Goal: Obtain resource: Obtain resource

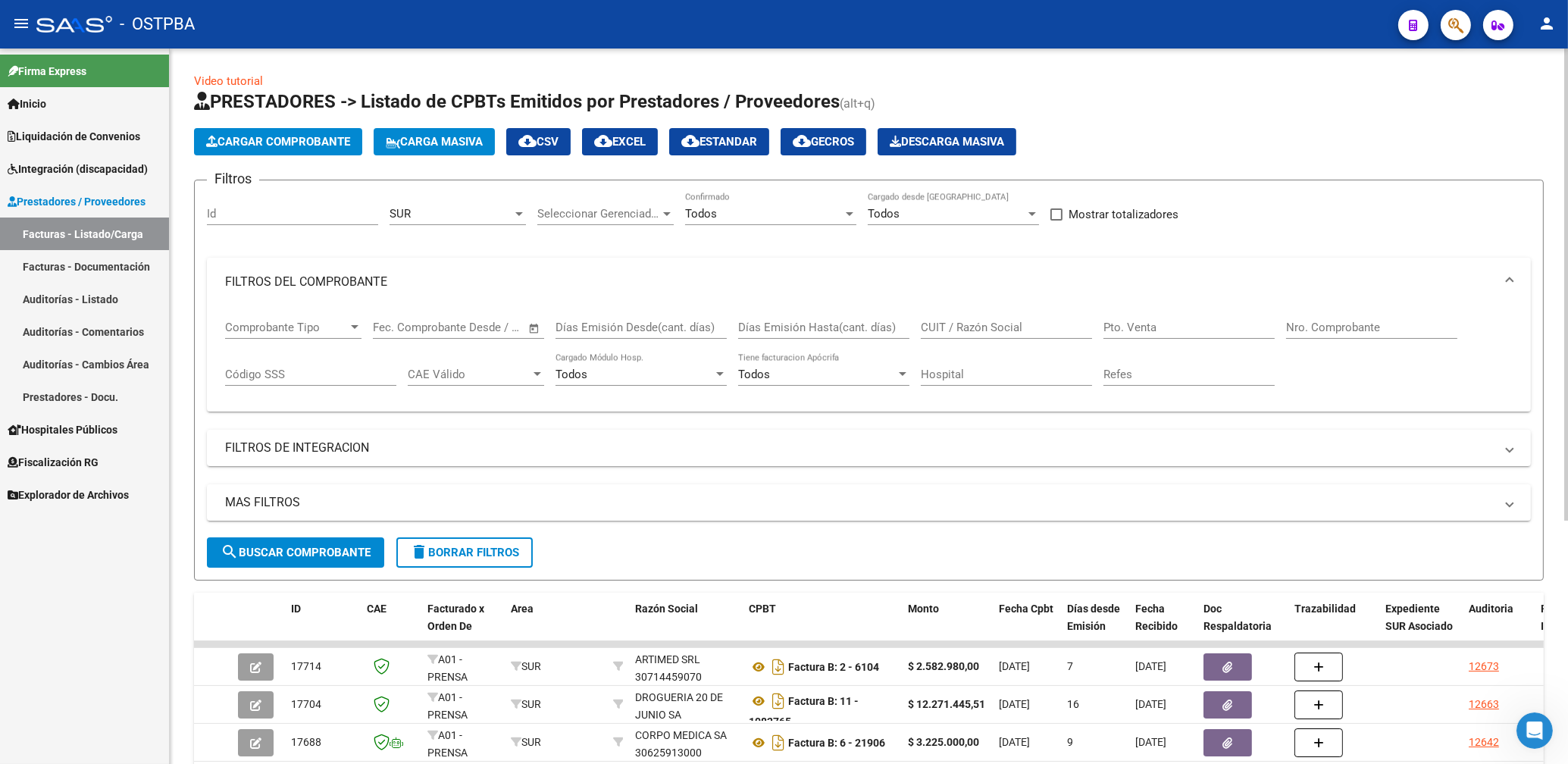
click at [952, 321] on div "CUIT / Razón Social" at bounding box center [1006, 322] width 171 height 32
click at [507, 219] on div "SUR" at bounding box center [451, 213] width 123 height 14
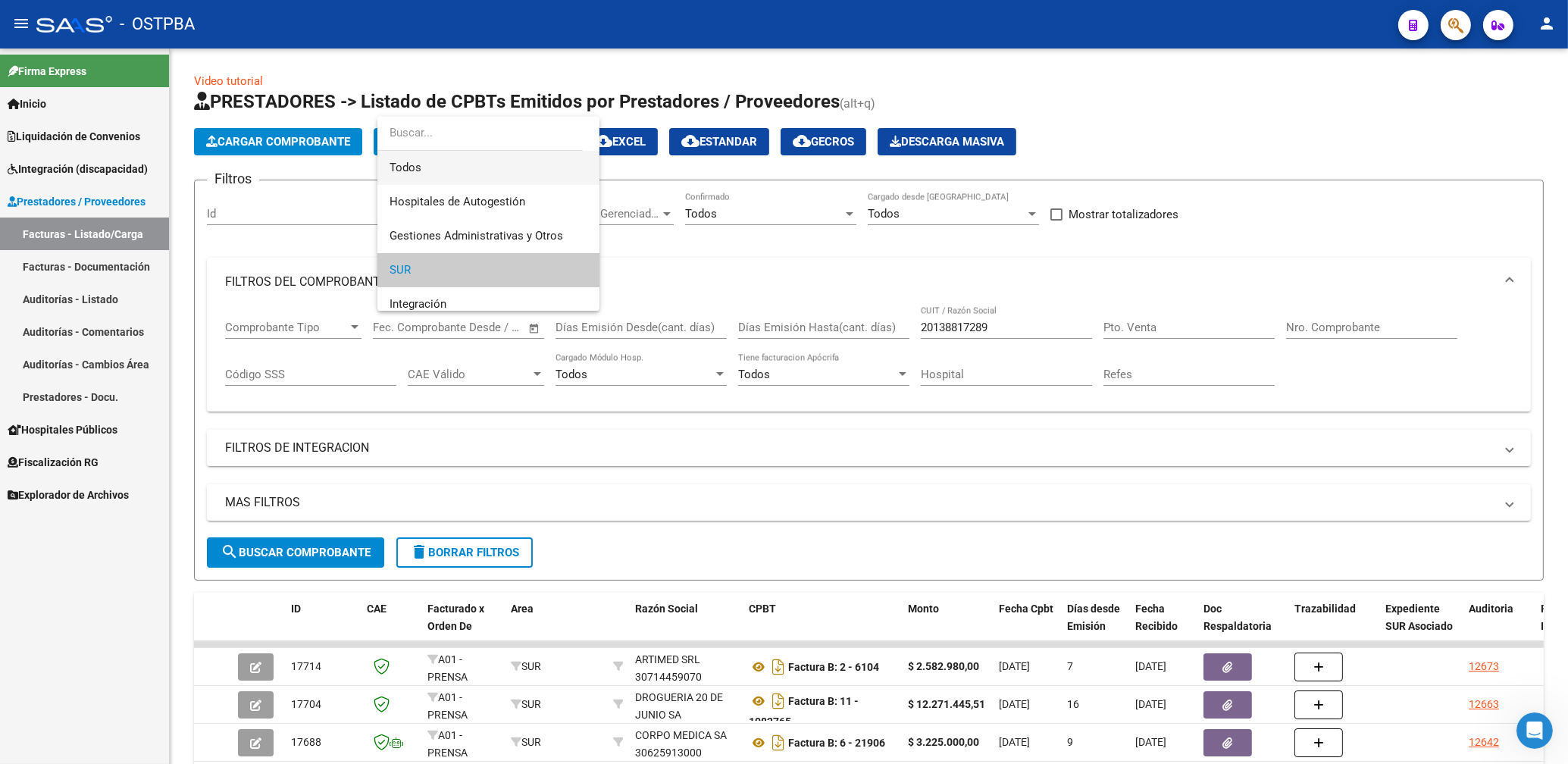
click at [401, 164] on span "Todos" at bounding box center [488, 168] width 198 height 34
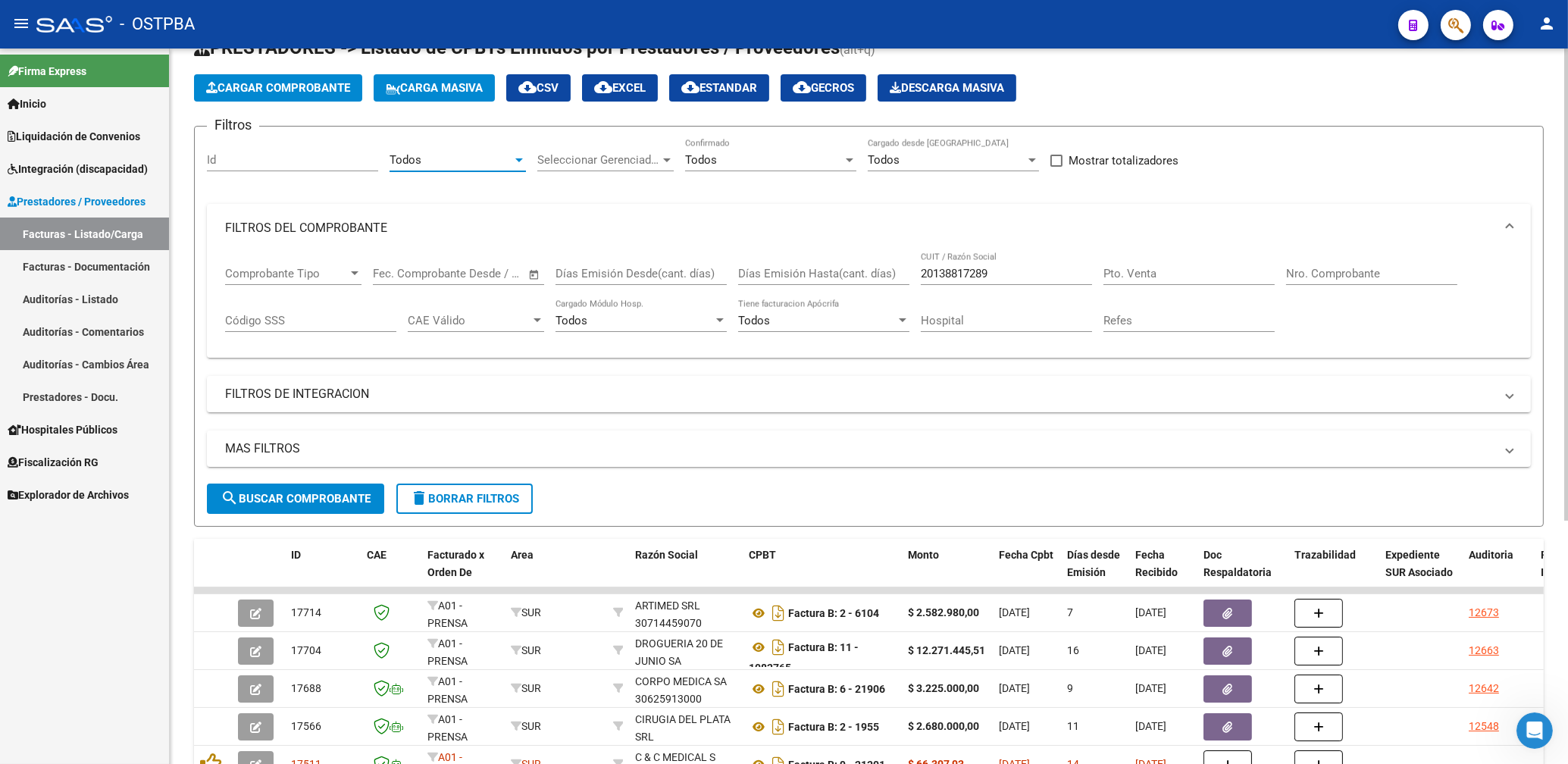
scroll to position [163, 0]
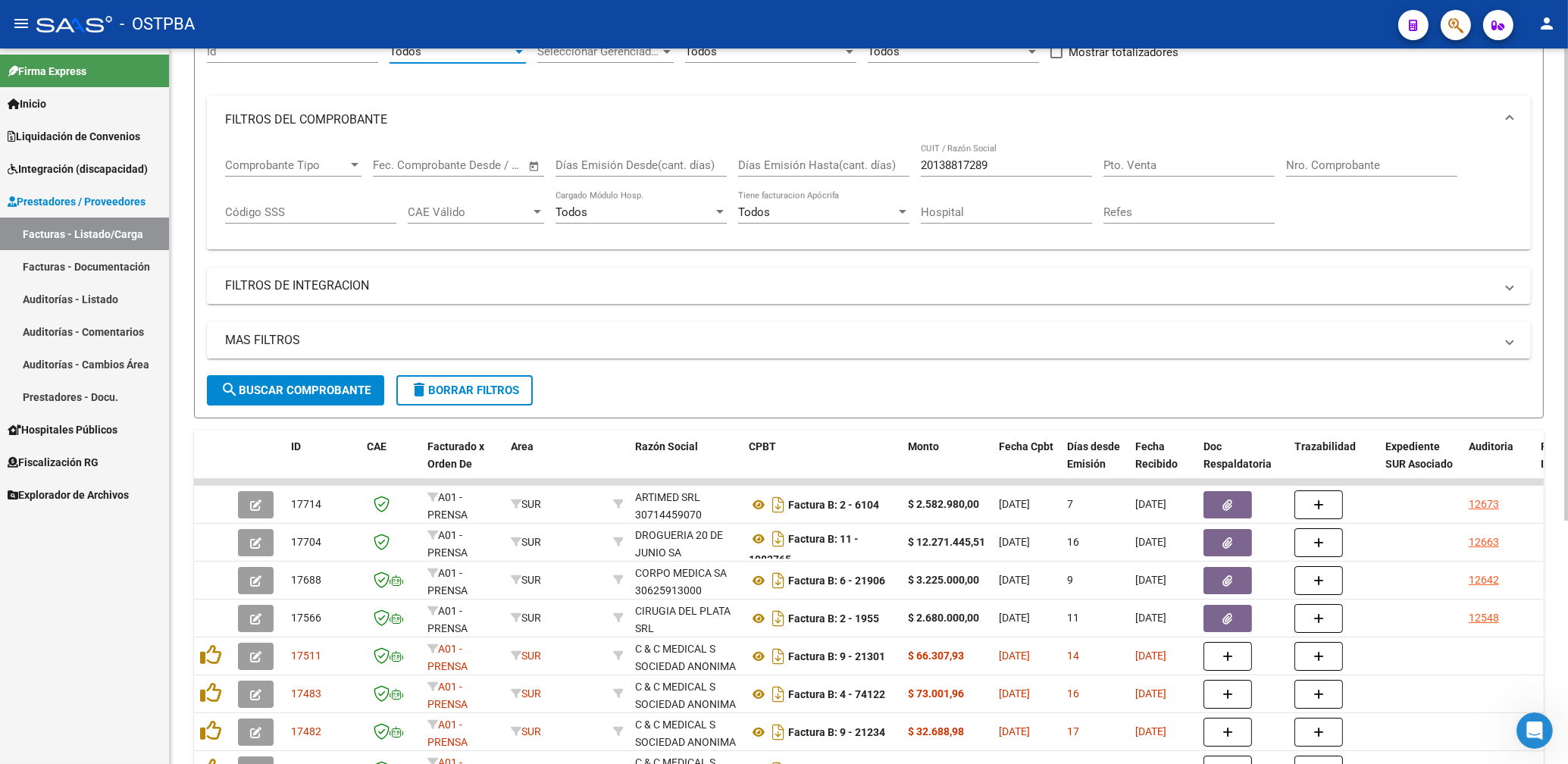
click at [338, 384] on button "search Buscar Comprobante" at bounding box center [295, 390] width 177 height 30
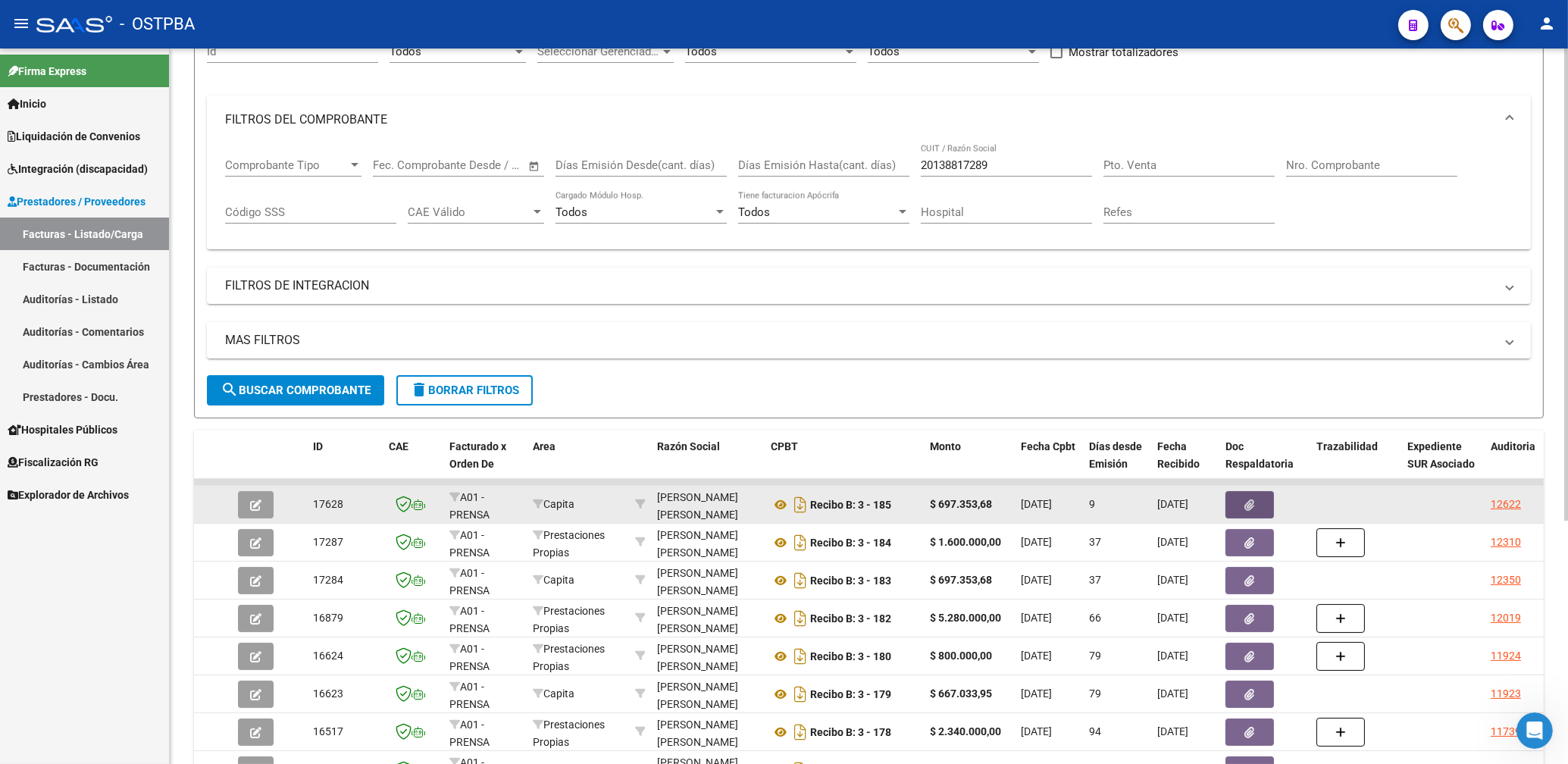
click at [1249, 497] on button "button" at bounding box center [1250, 505] width 49 height 27
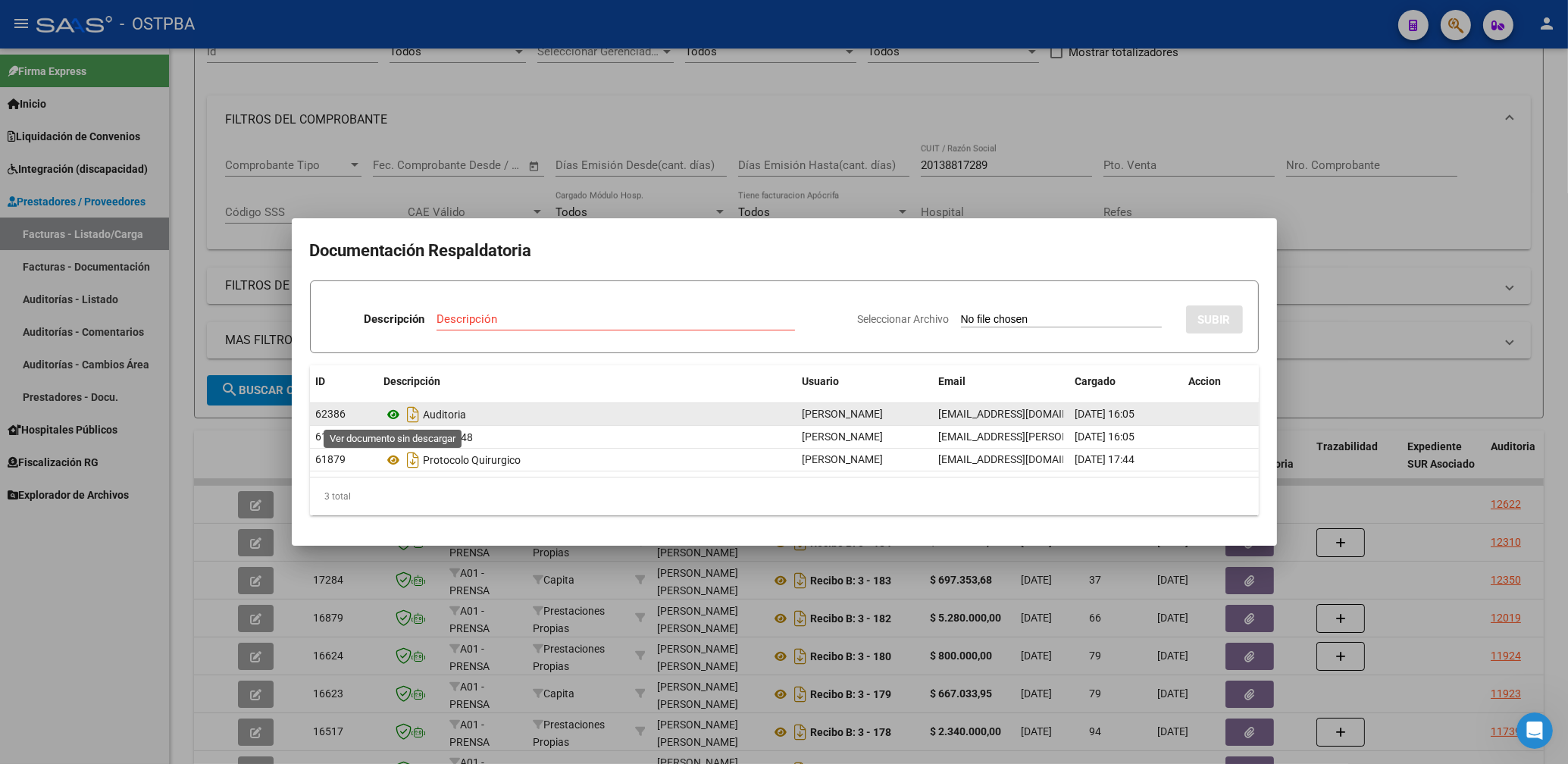
click at [392, 415] on icon at bounding box center [393, 414] width 19 height 19
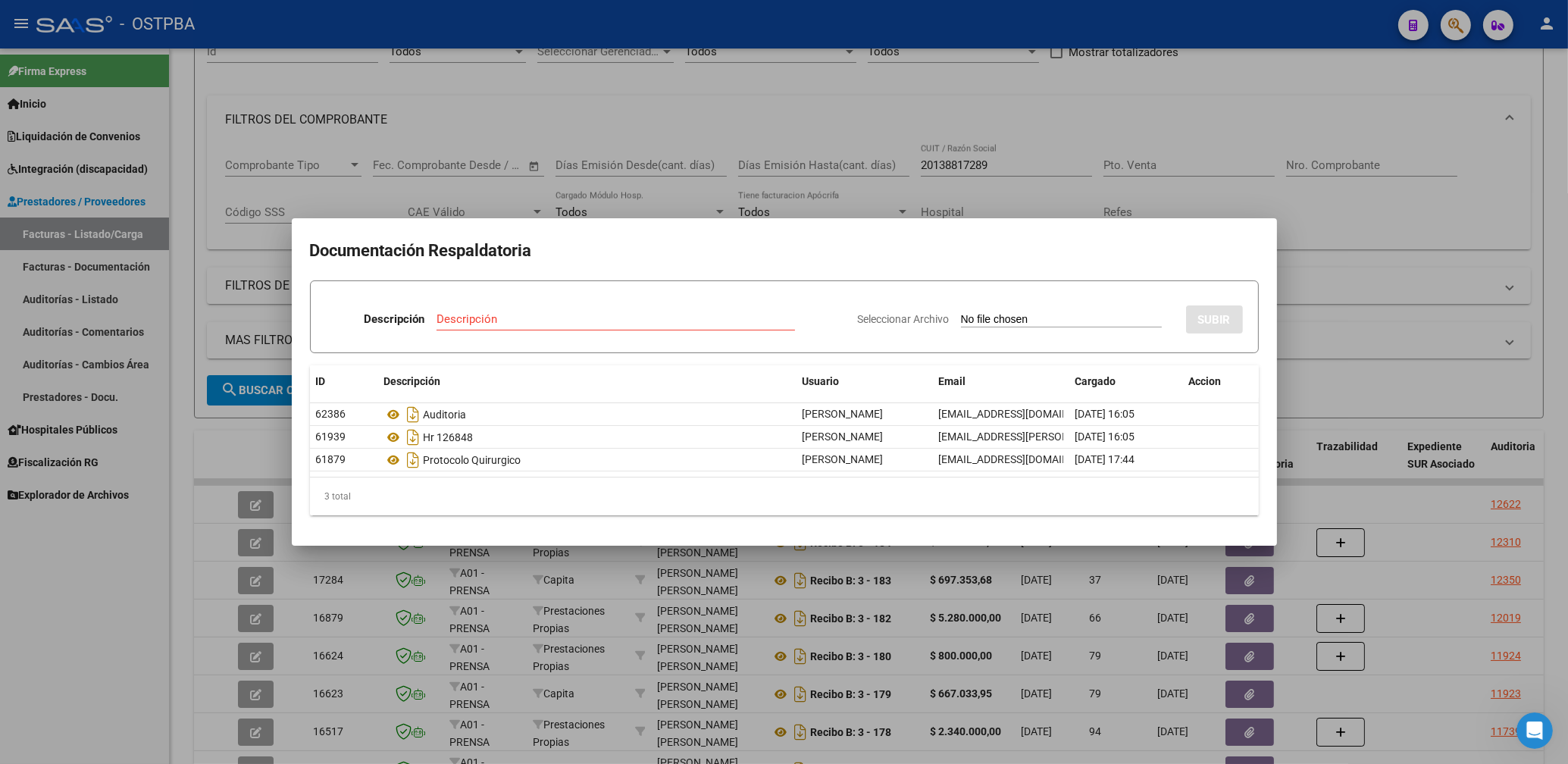
click at [1217, 104] on div at bounding box center [784, 382] width 1568 height 764
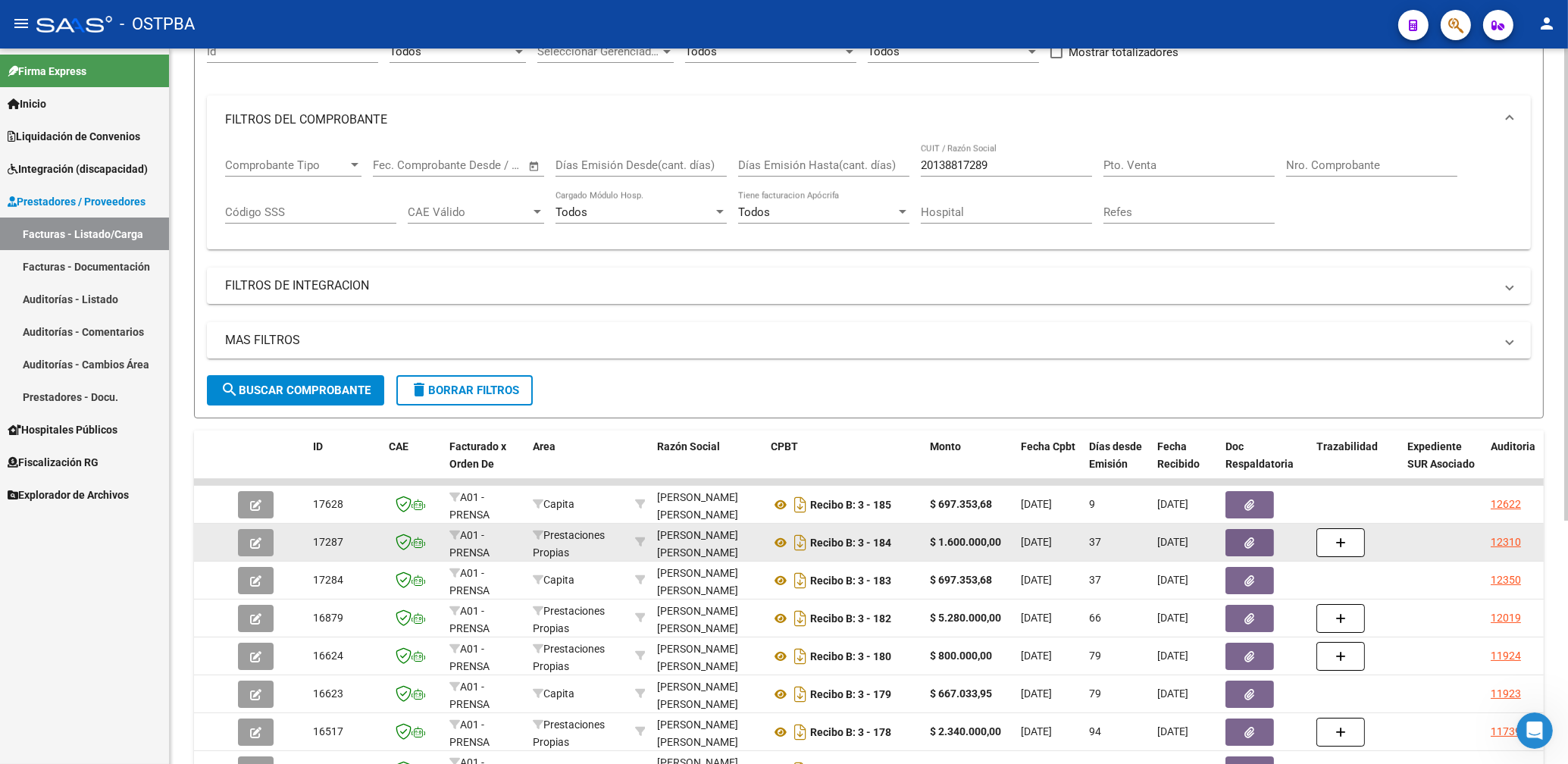
click at [1251, 549] on icon "button" at bounding box center [1250, 544] width 10 height 12
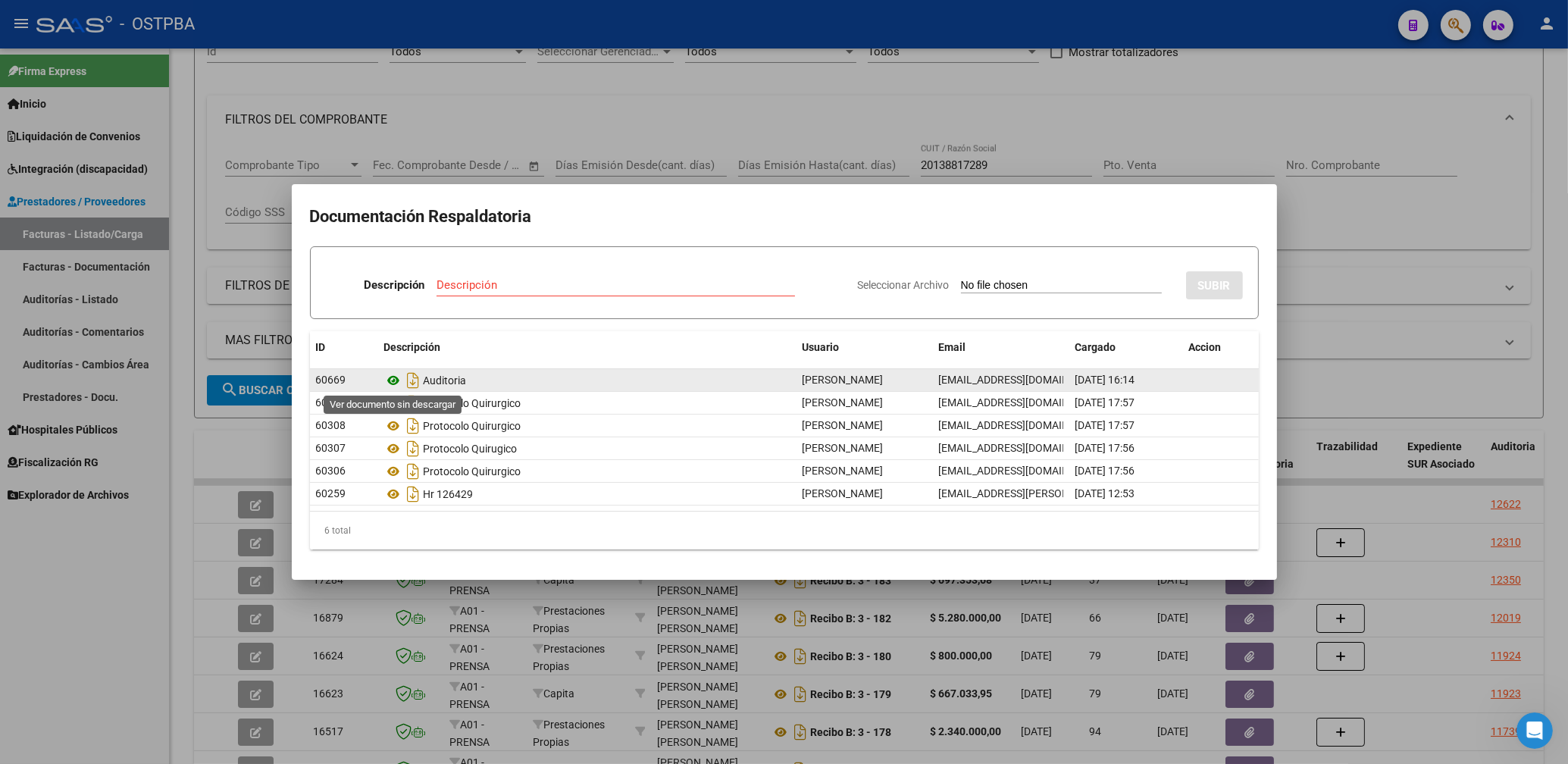
click at [394, 382] on icon at bounding box center [393, 380] width 19 height 19
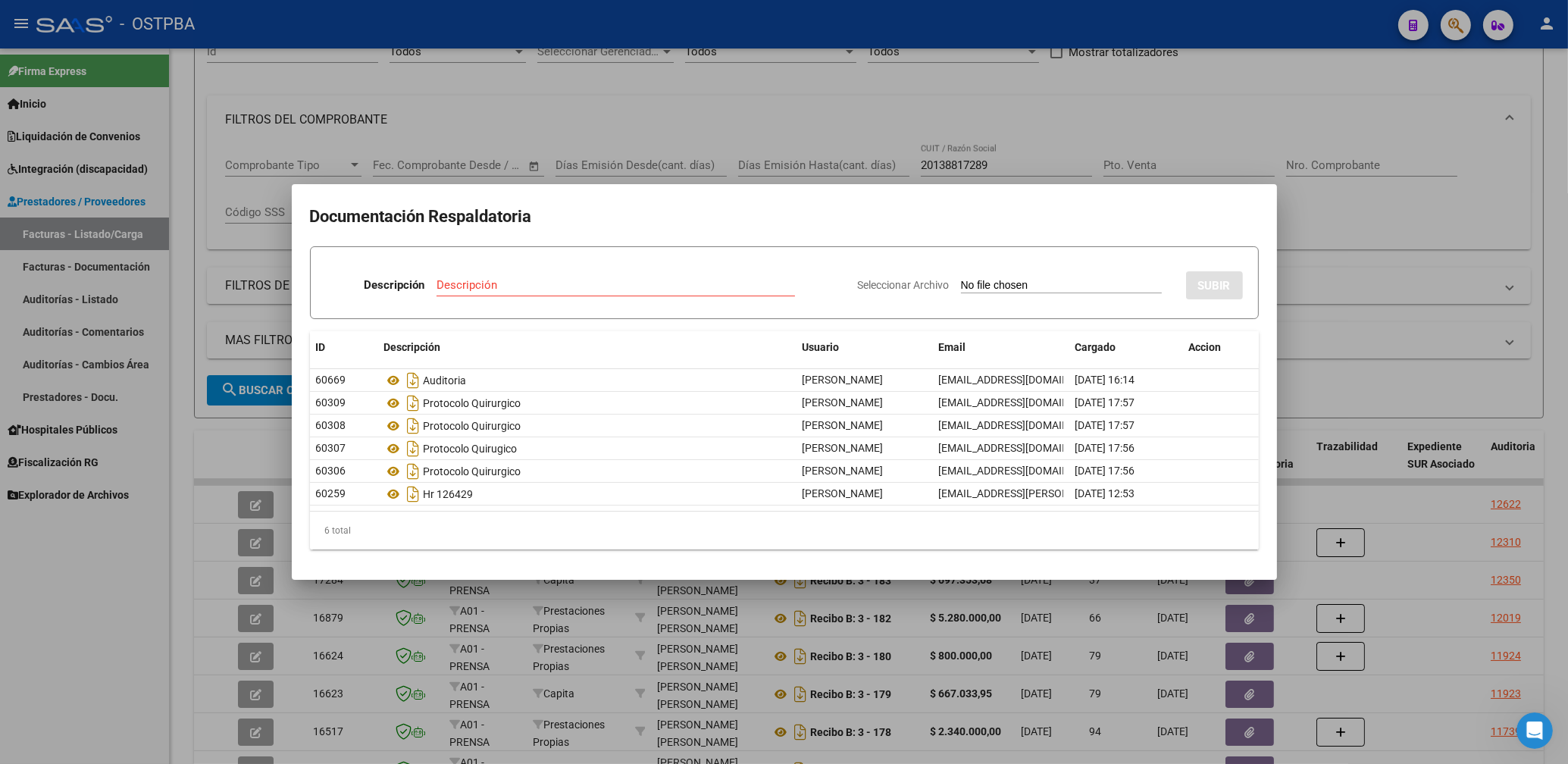
click at [841, 97] on div at bounding box center [784, 382] width 1568 height 764
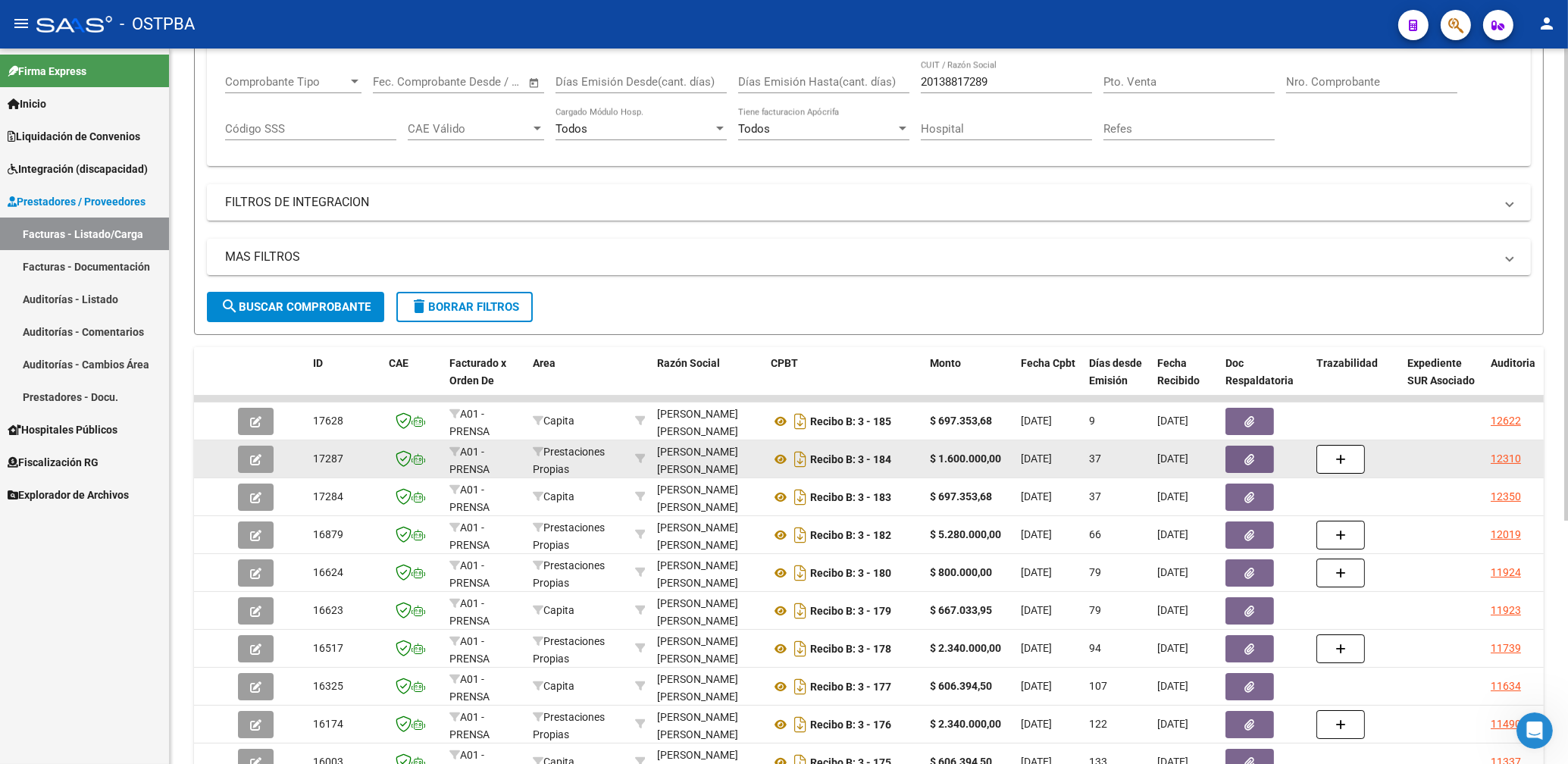
scroll to position [325, 0]
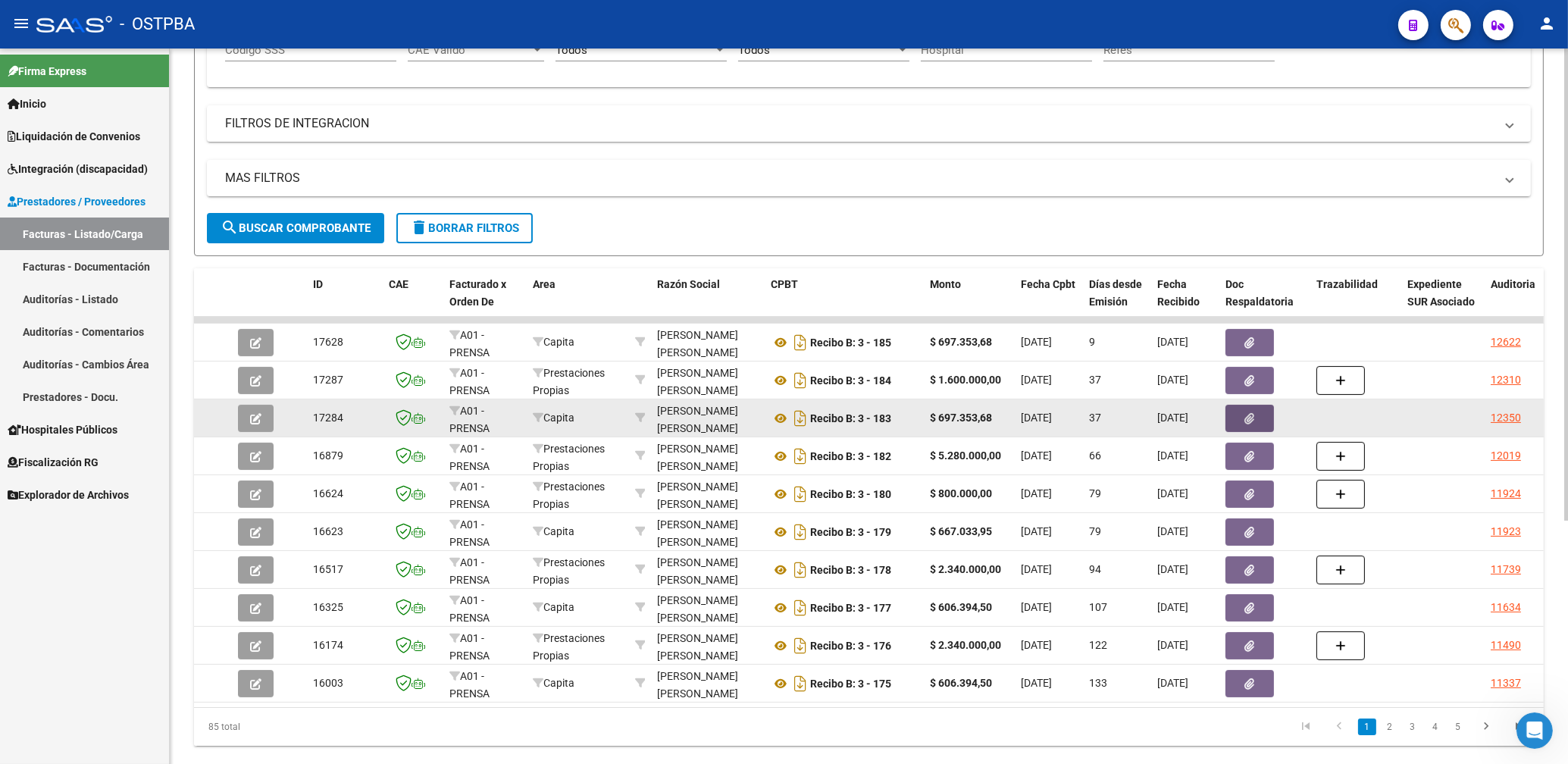
click at [1245, 412] on button "button" at bounding box center [1250, 419] width 49 height 27
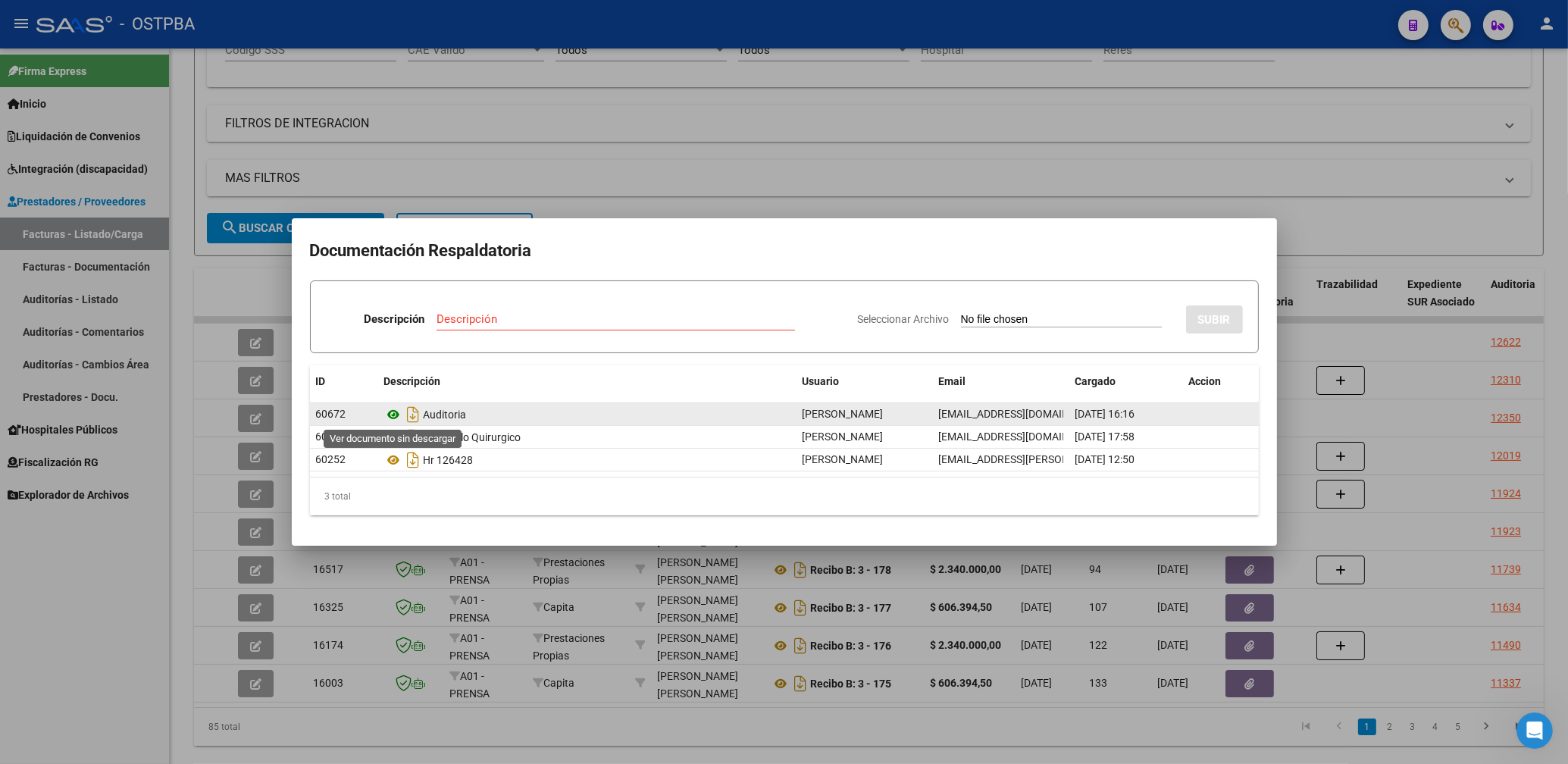
click at [392, 412] on icon at bounding box center [393, 414] width 19 height 19
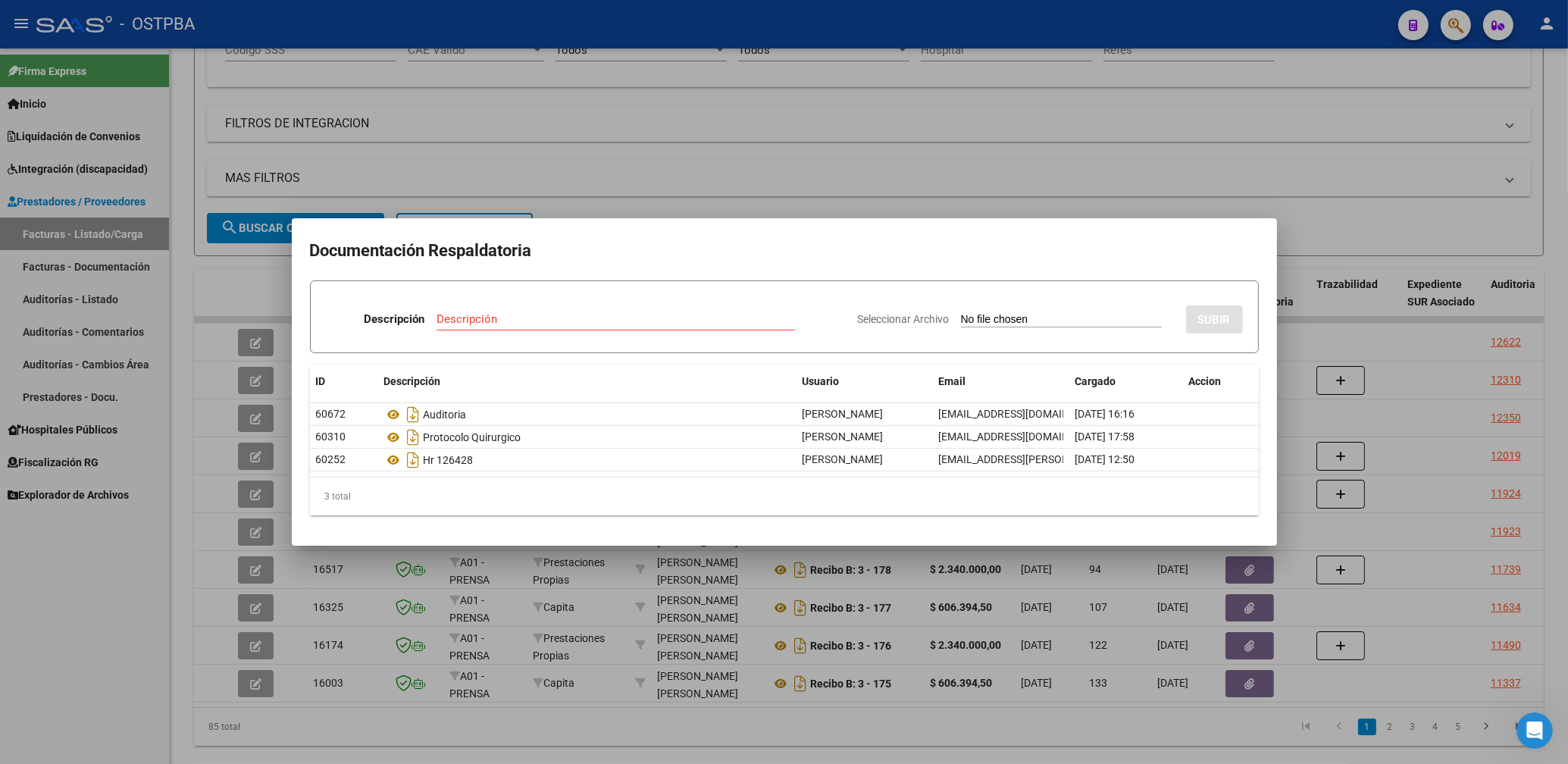
click at [742, 173] on div at bounding box center [784, 382] width 1568 height 764
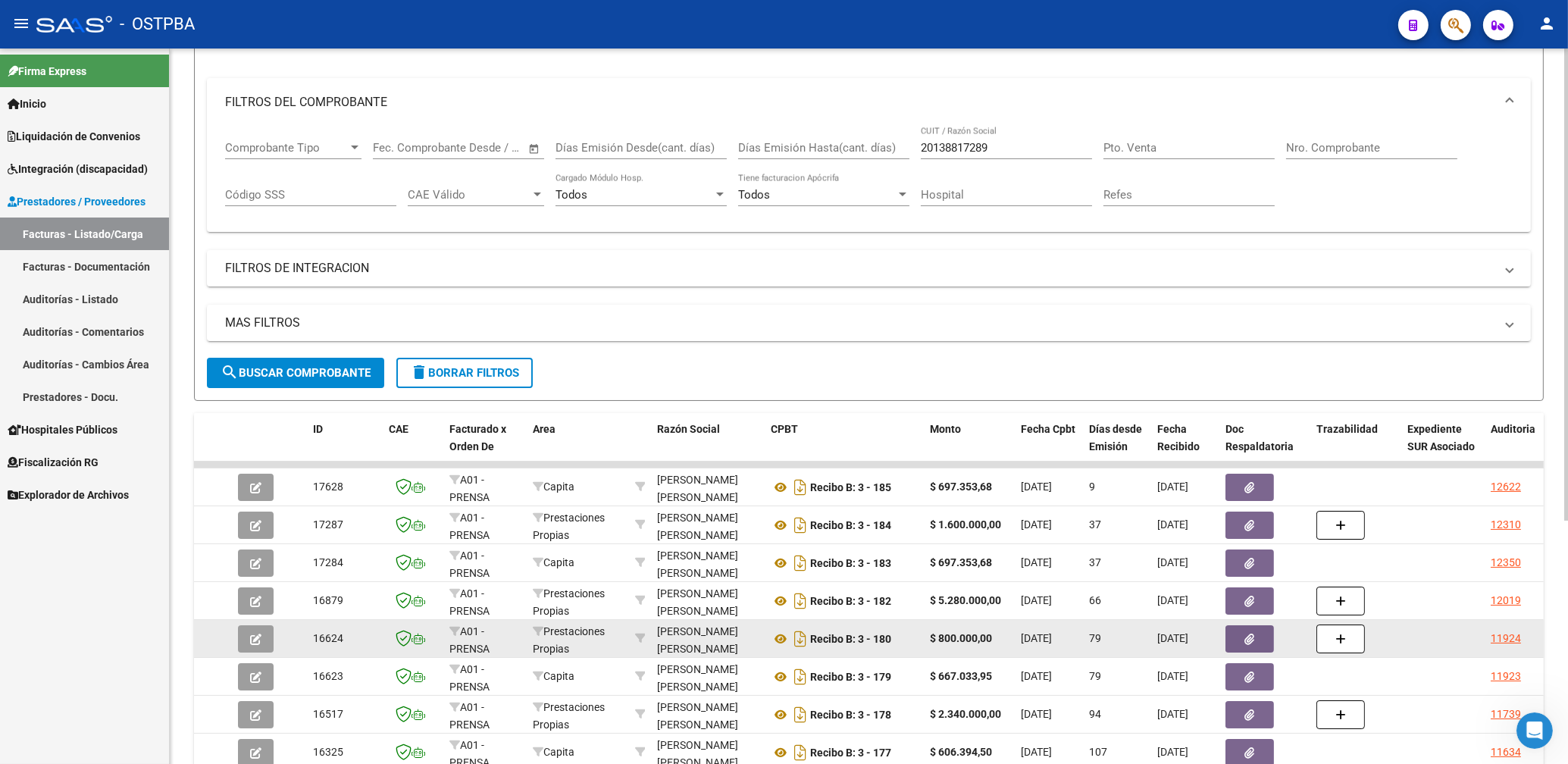
scroll to position [0, 0]
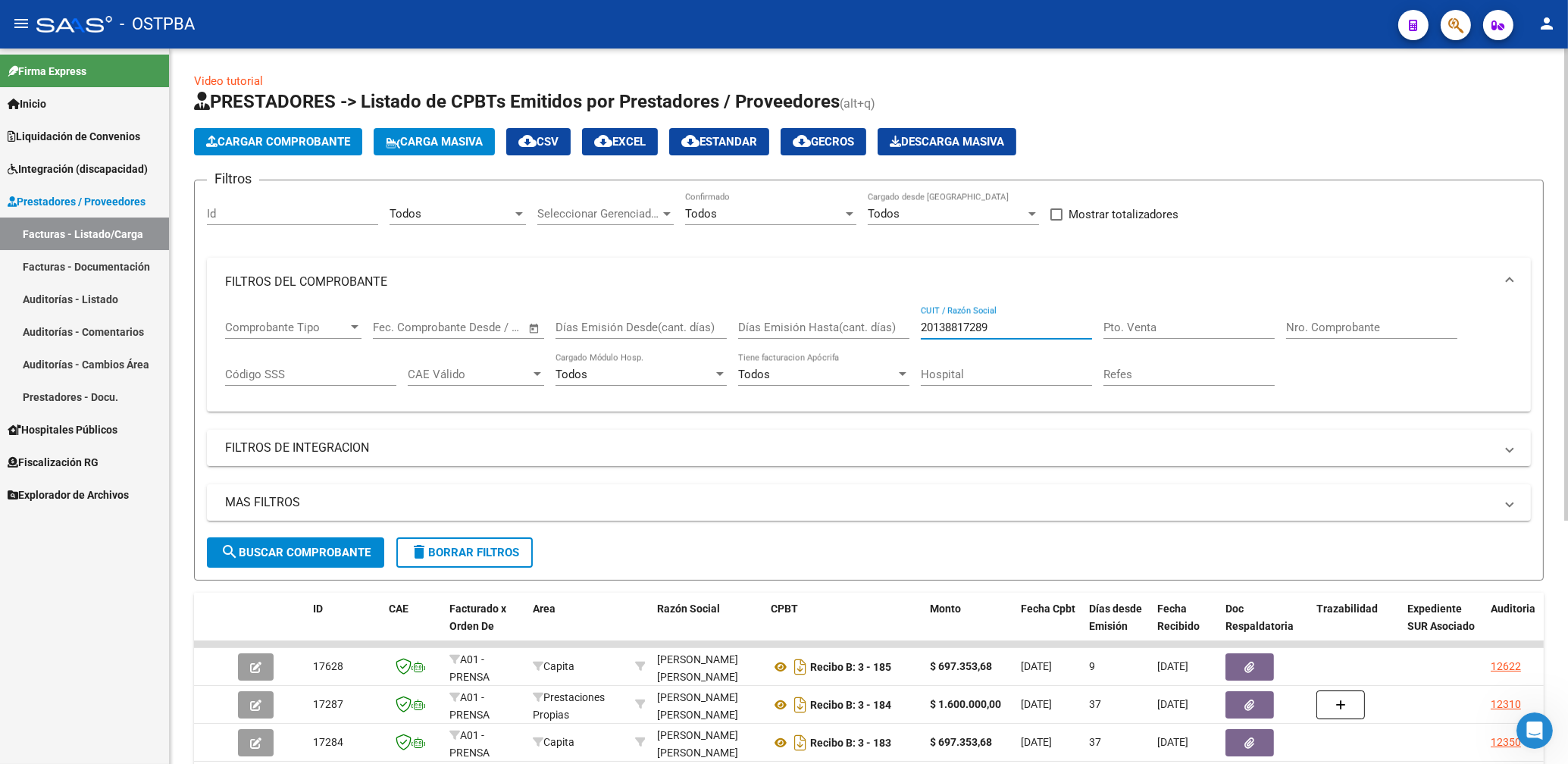
click at [1006, 326] on input "20138817289" at bounding box center [1006, 327] width 171 height 14
type input "2"
type input "30695504051"
click at [268, 545] on button "search Buscar Comprobante" at bounding box center [295, 553] width 177 height 30
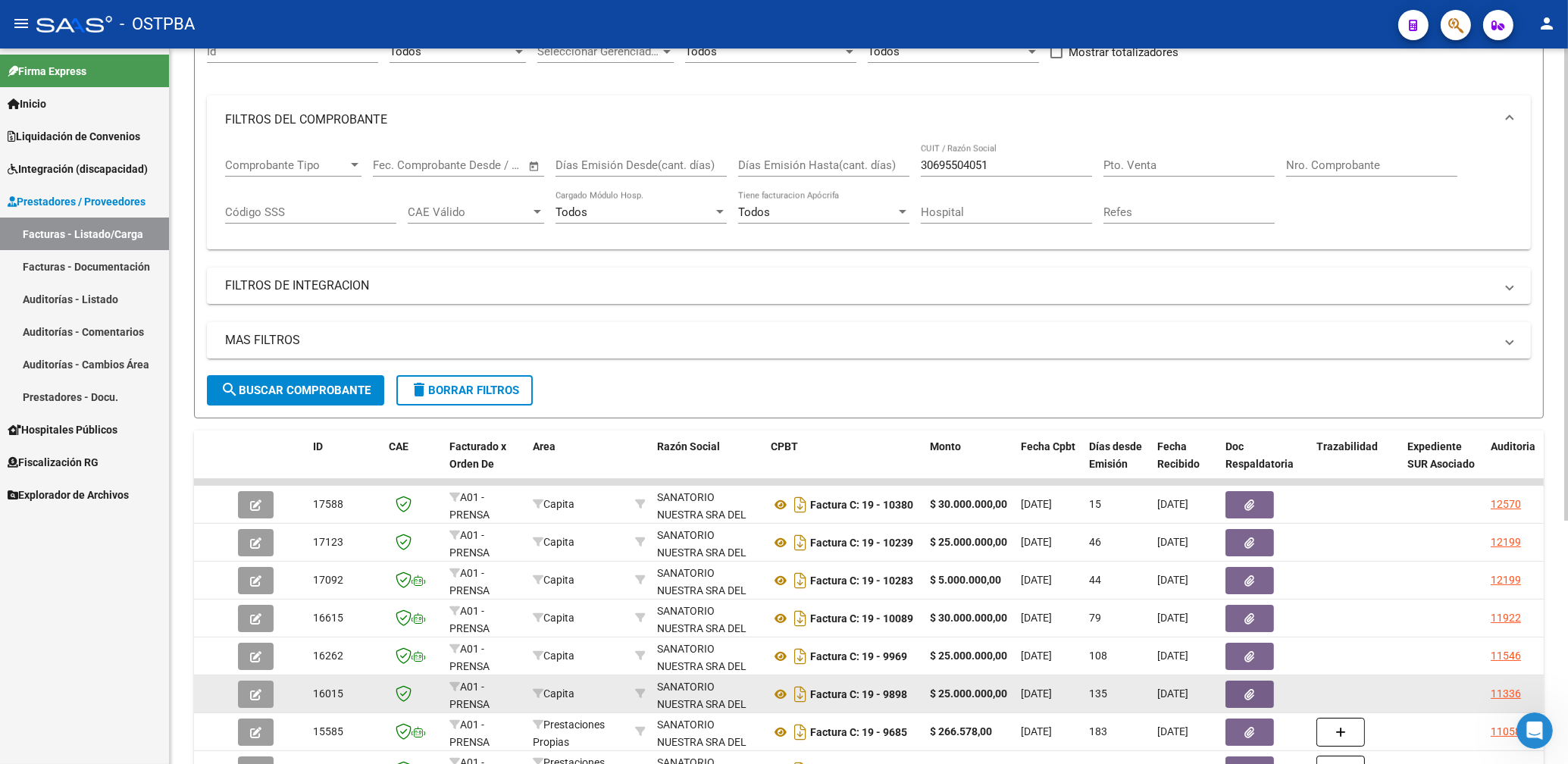
scroll to position [244, 0]
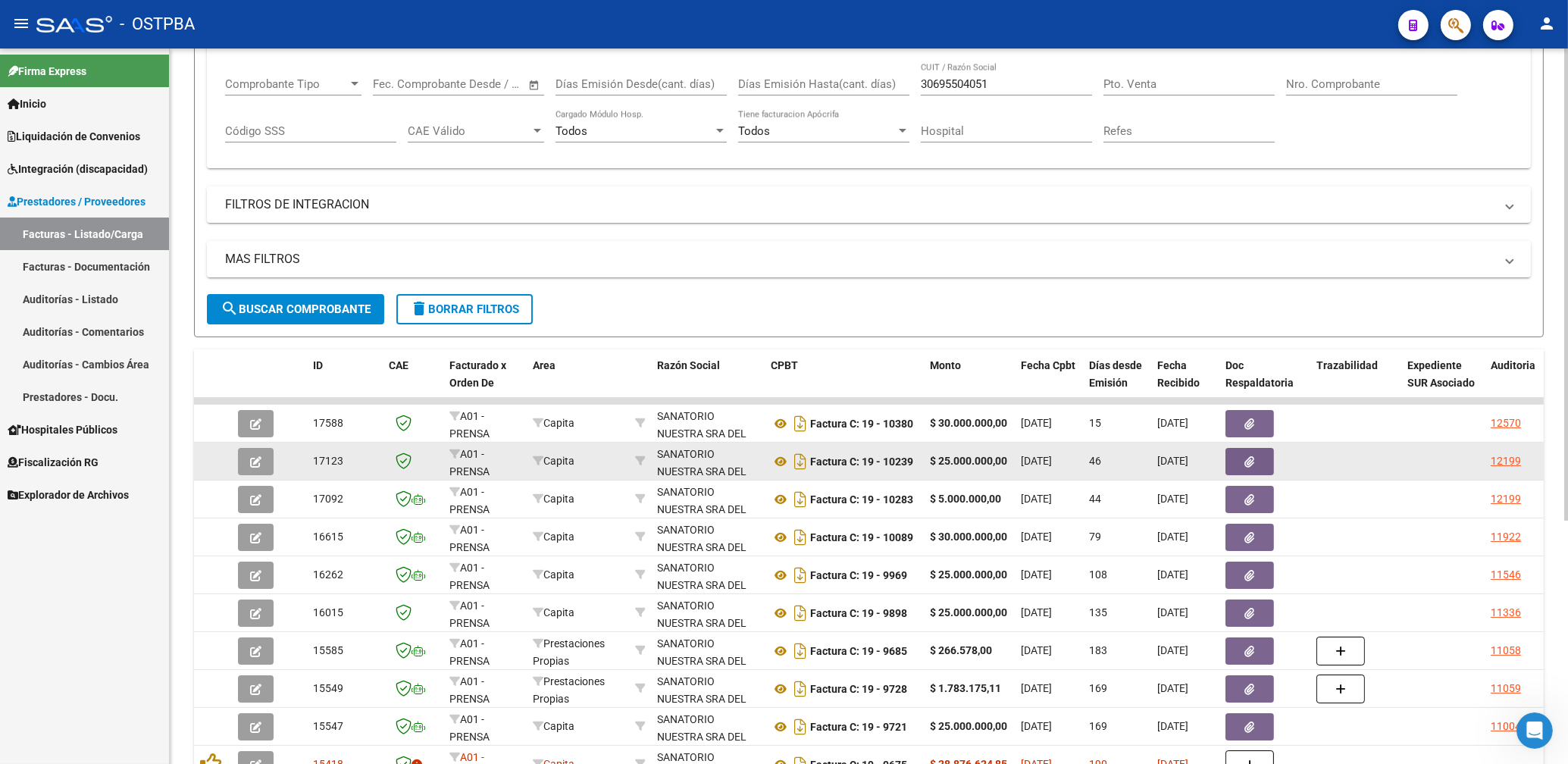
click at [1269, 456] on button "button" at bounding box center [1250, 462] width 49 height 27
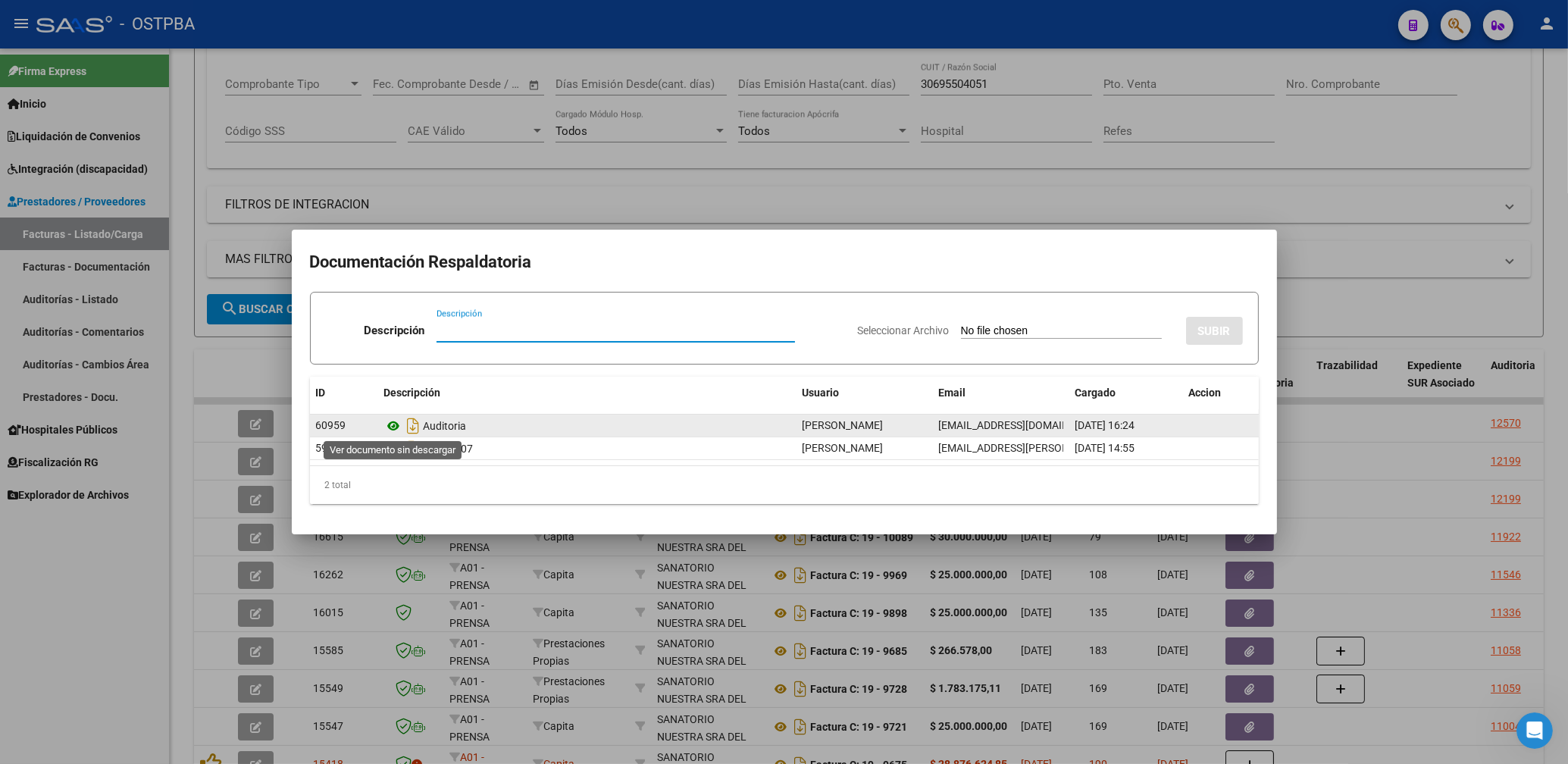
click at [392, 422] on icon at bounding box center [393, 426] width 19 height 19
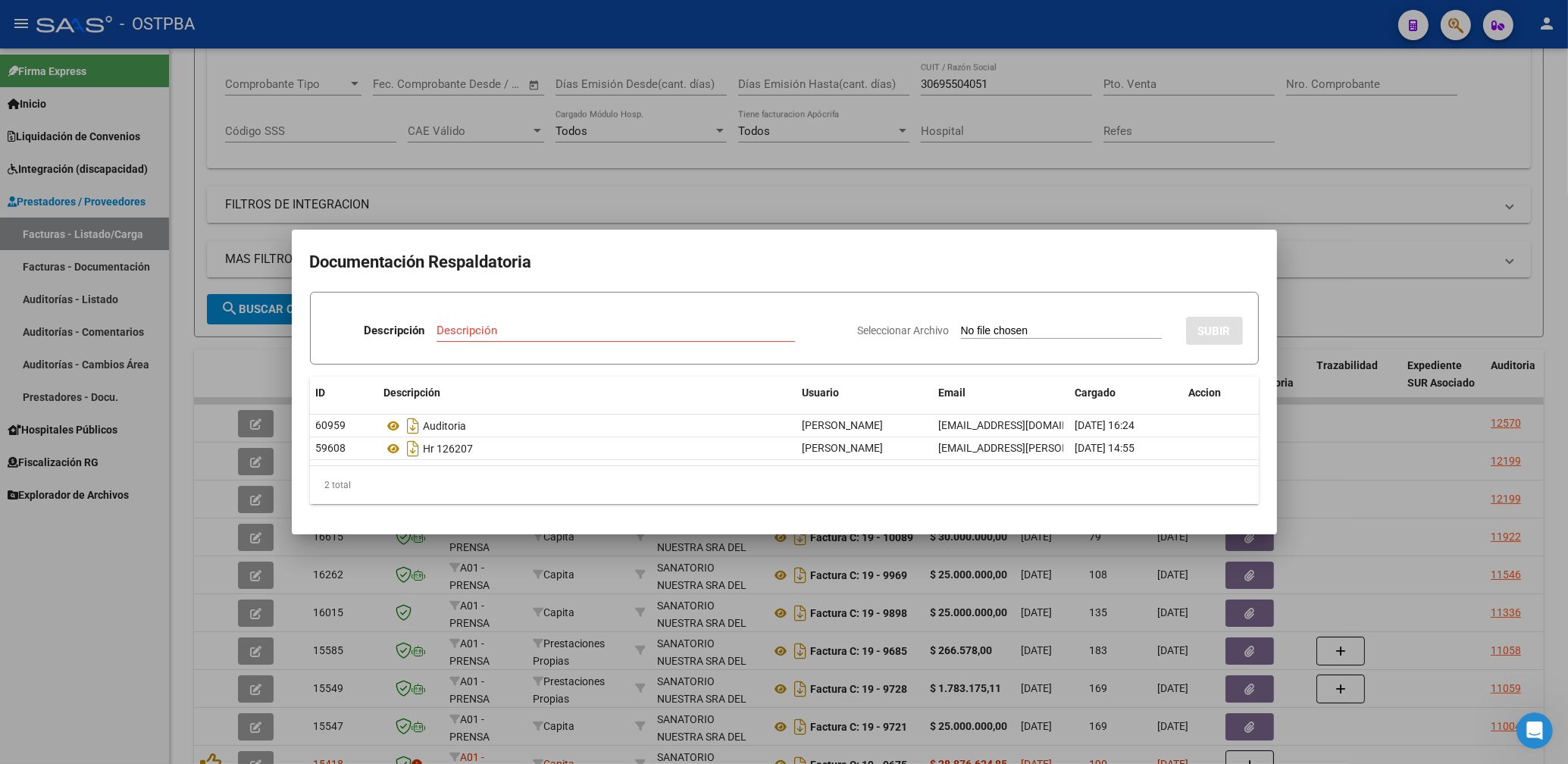
click at [836, 186] on div at bounding box center [784, 382] width 1568 height 764
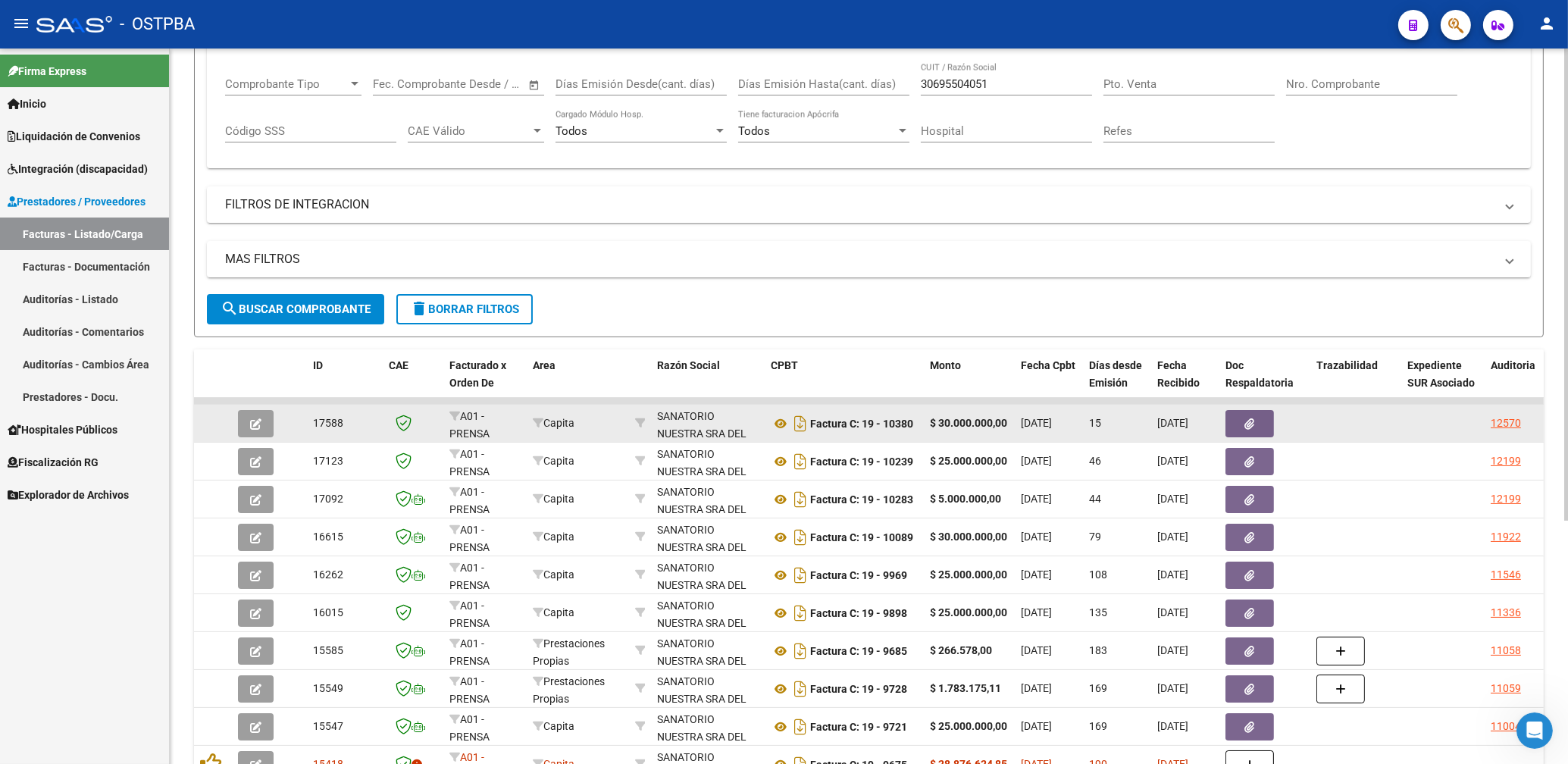
click at [1249, 421] on icon "button" at bounding box center [1250, 425] width 10 height 12
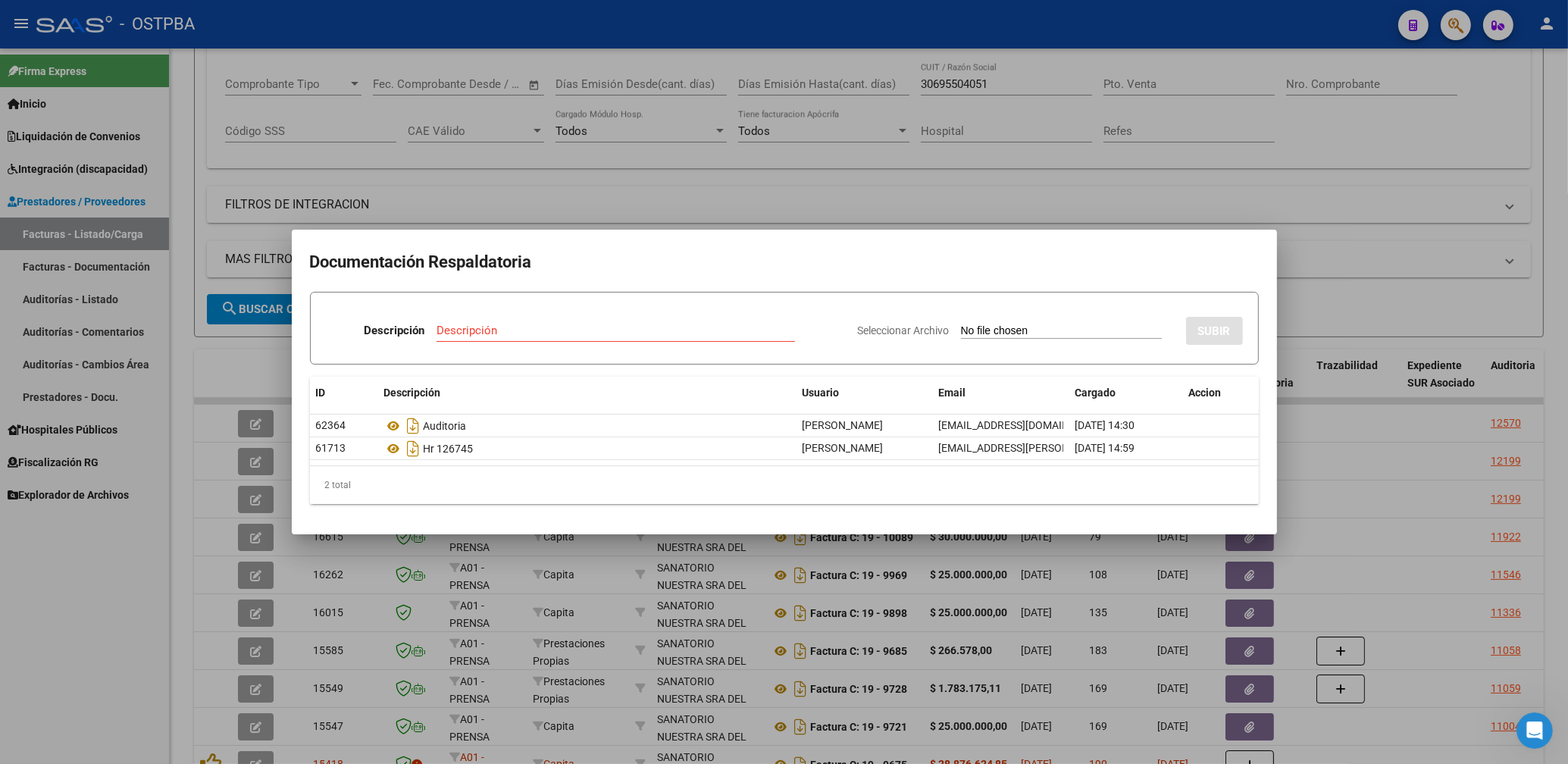
click at [942, 233] on mat-dialog-container "Documentación Respaldatoria Descripción Descripción Seleccionar Archivo SUBIR I…" at bounding box center [785, 382] width 986 height 304
click at [919, 210] on div at bounding box center [784, 382] width 1568 height 764
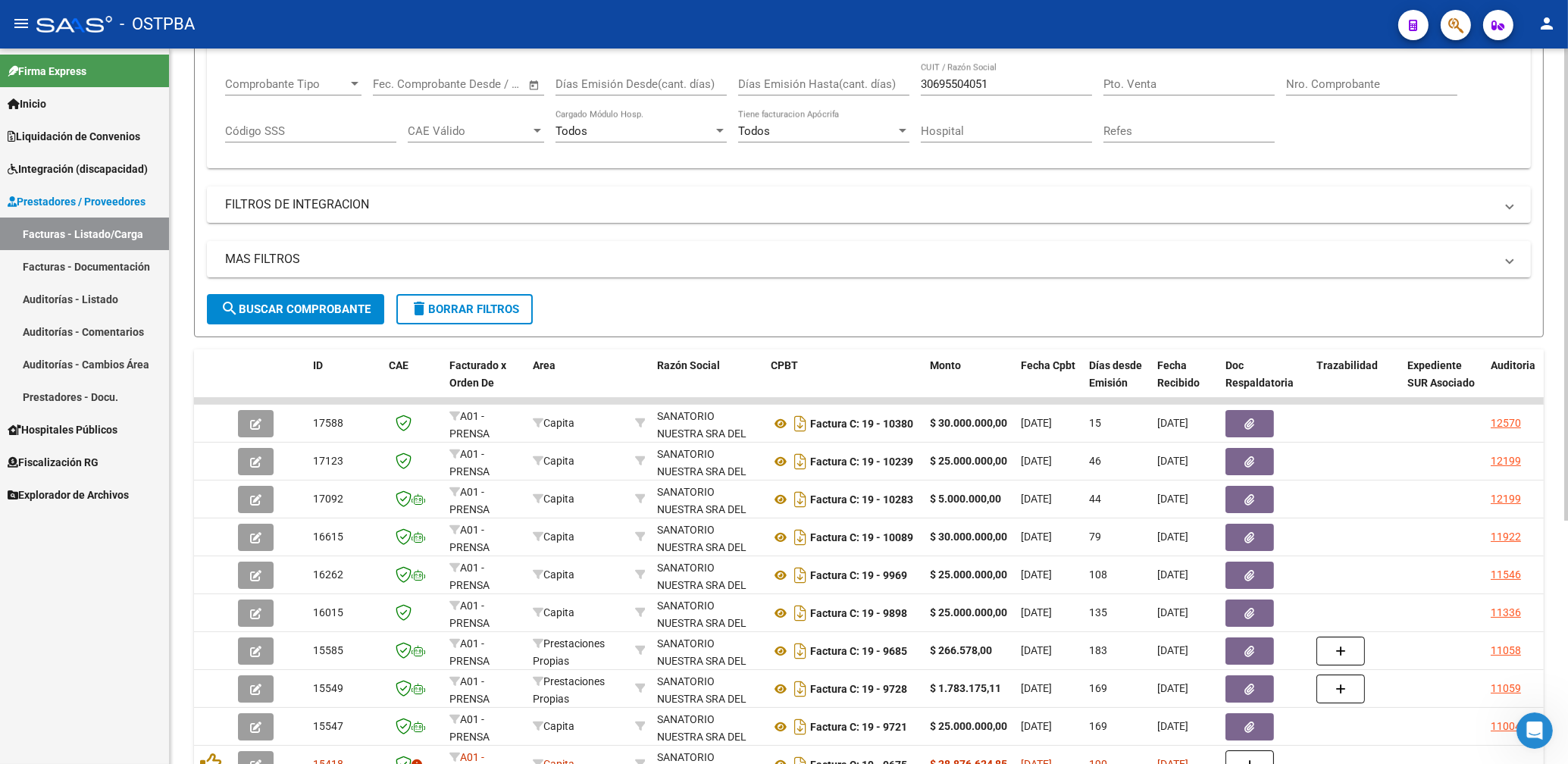
click at [341, 315] on span "search Buscar Comprobante" at bounding box center [295, 309] width 150 height 14
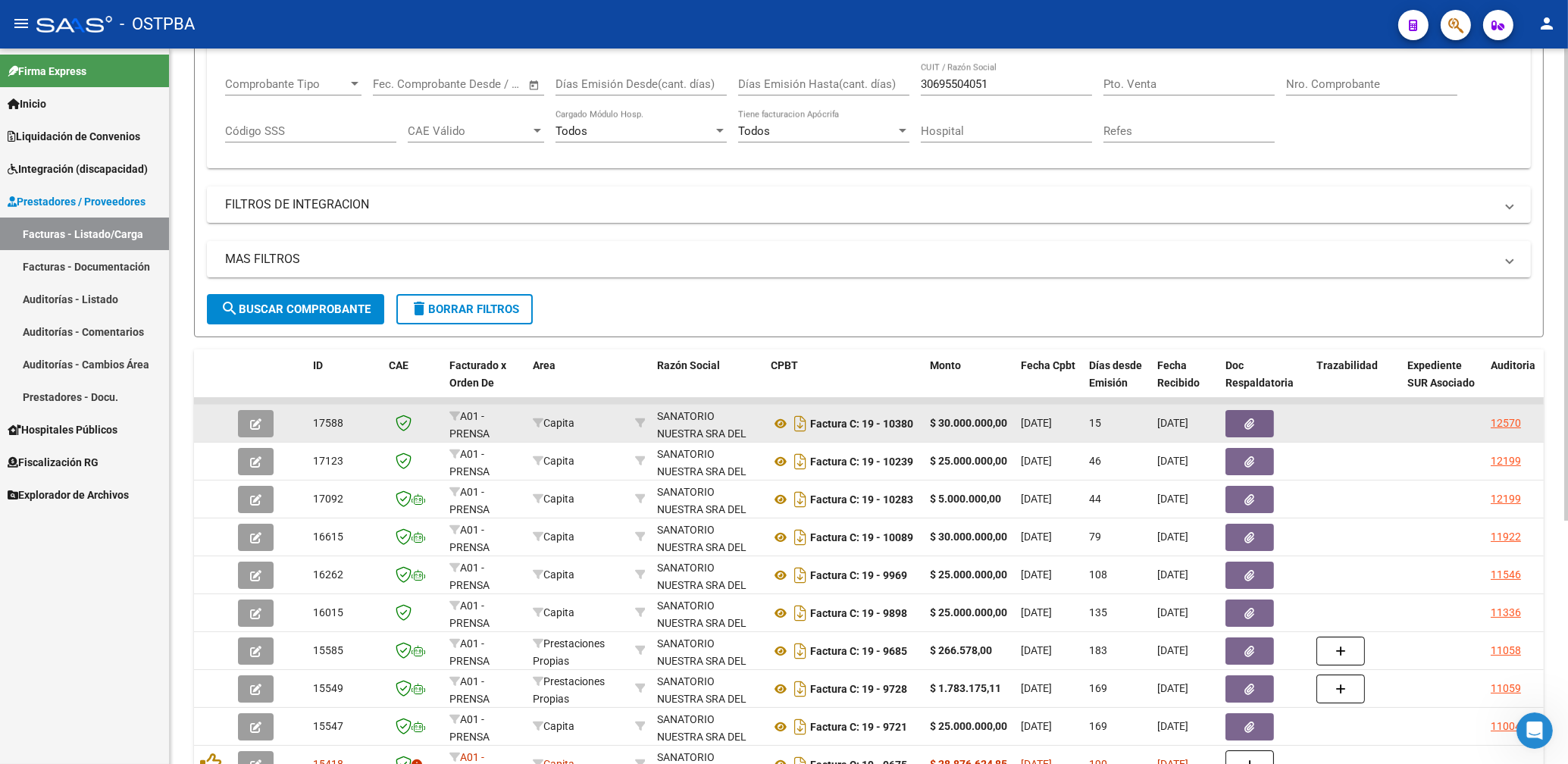
click at [1249, 421] on icon "button" at bounding box center [1250, 425] width 10 height 12
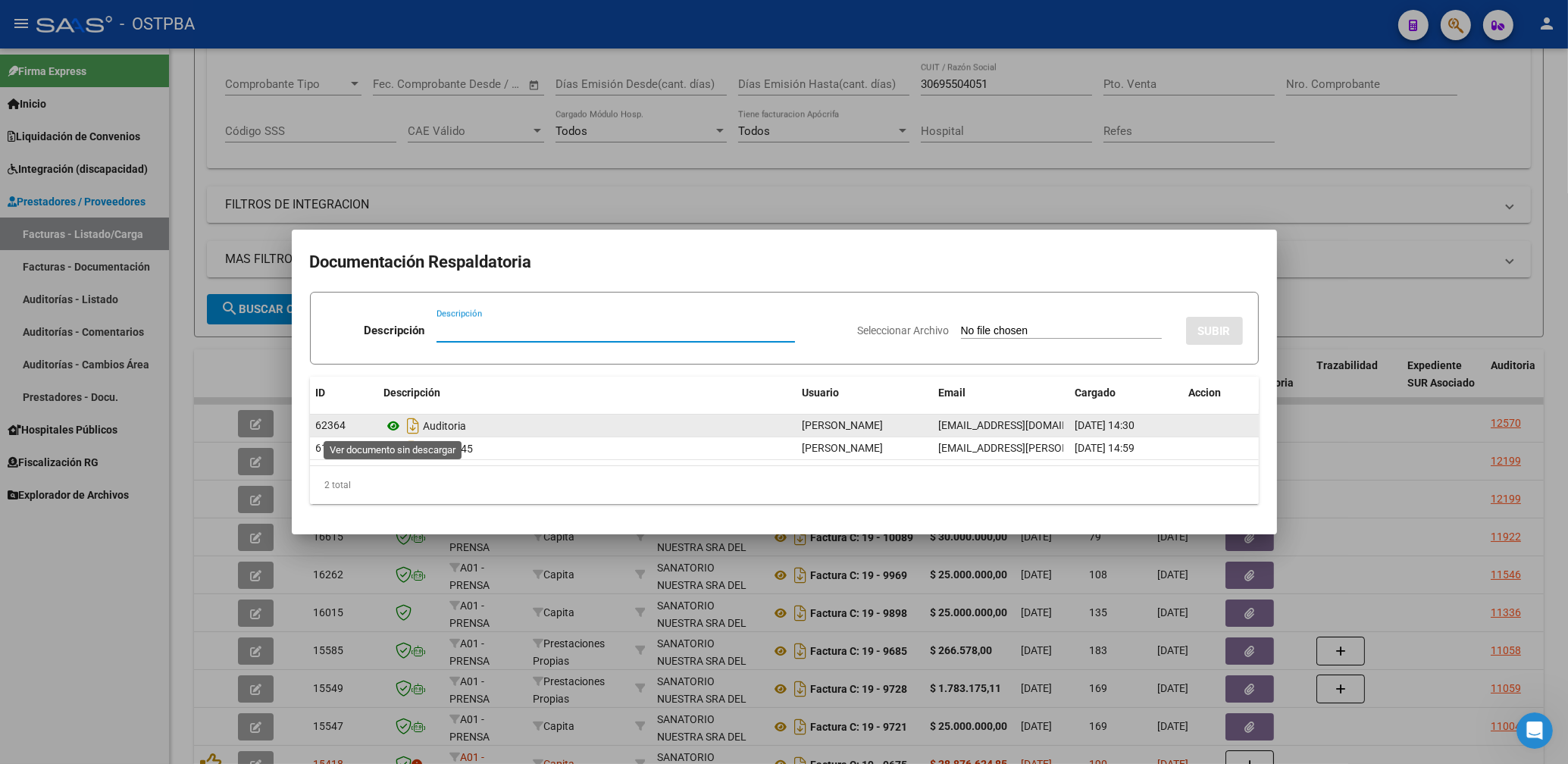
click at [398, 426] on icon at bounding box center [393, 426] width 19 height 19
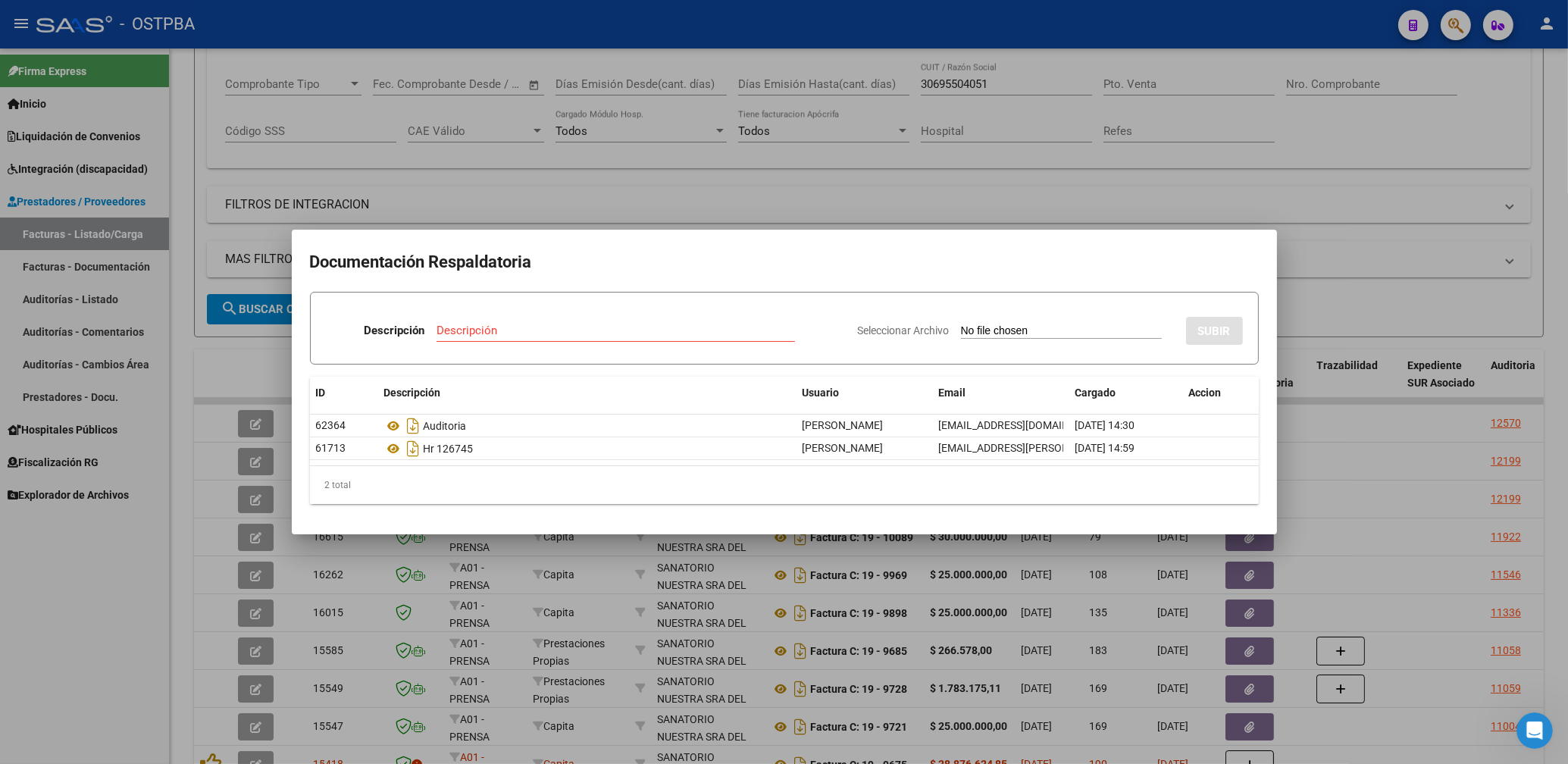
click at [877, 184] on div at bounding box center [784, 382] width 1568 height 764
